Goal: Task Accomplishment & Management: Manage account settings

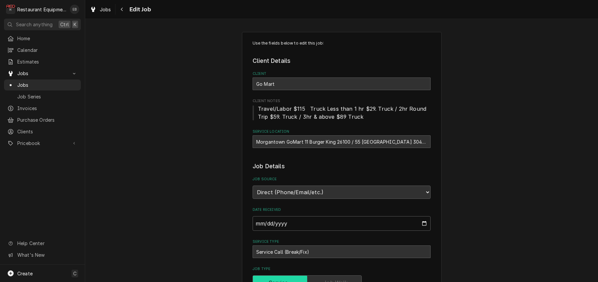
type textarea "x"
click at [107, 9] on span "Jobs" at bounding box center [105, 9] width 11 height 7
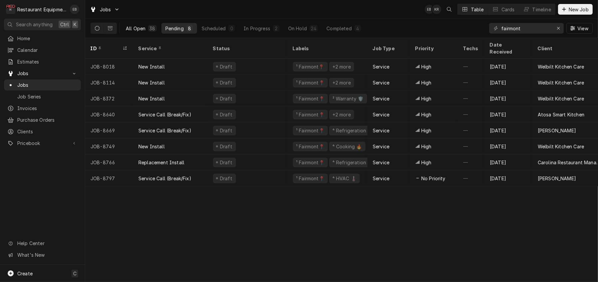
click at [156, 30] on div "38" at bounding box center [152, 28] width 8 height 7
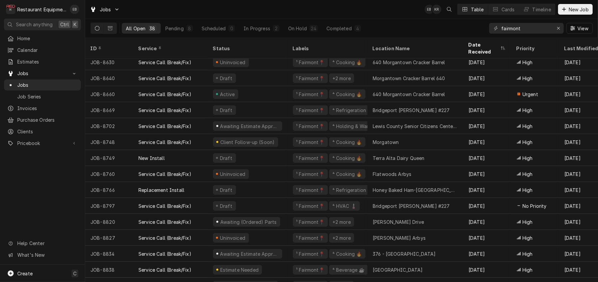
scroll to position [388, 0]
